Goal: Task Accomplishment & Management: Manage account settings

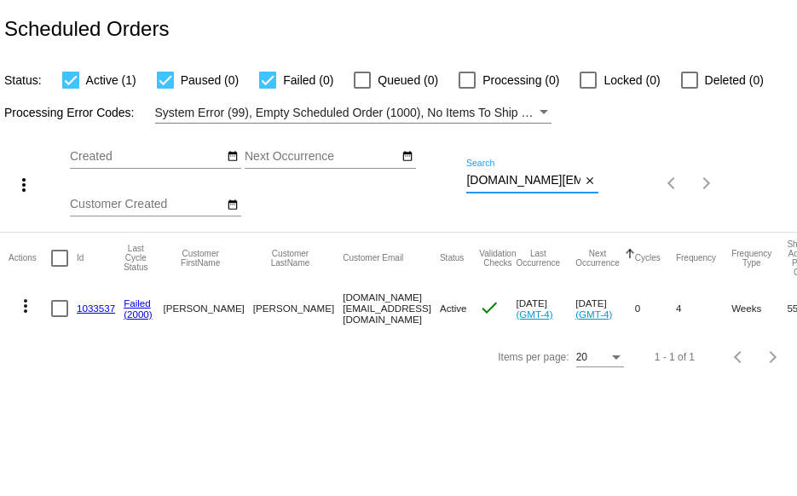
scroll to position [0, 32]
drag, startPoint x: 468, startPoint y: 180, endPoint x: 615, endPoint y: 200, distance: 148.9
click at [615, 200] on div "more_vert Sep Jan Feb Mar Apr 1" at bounding box center [398, 178] width 797 height 108
click at [89, 310] on link "1033537" at bounding box center [96, 308] width 38 height 11
